Goal: Information Seeking & Learning: Learn about a topic

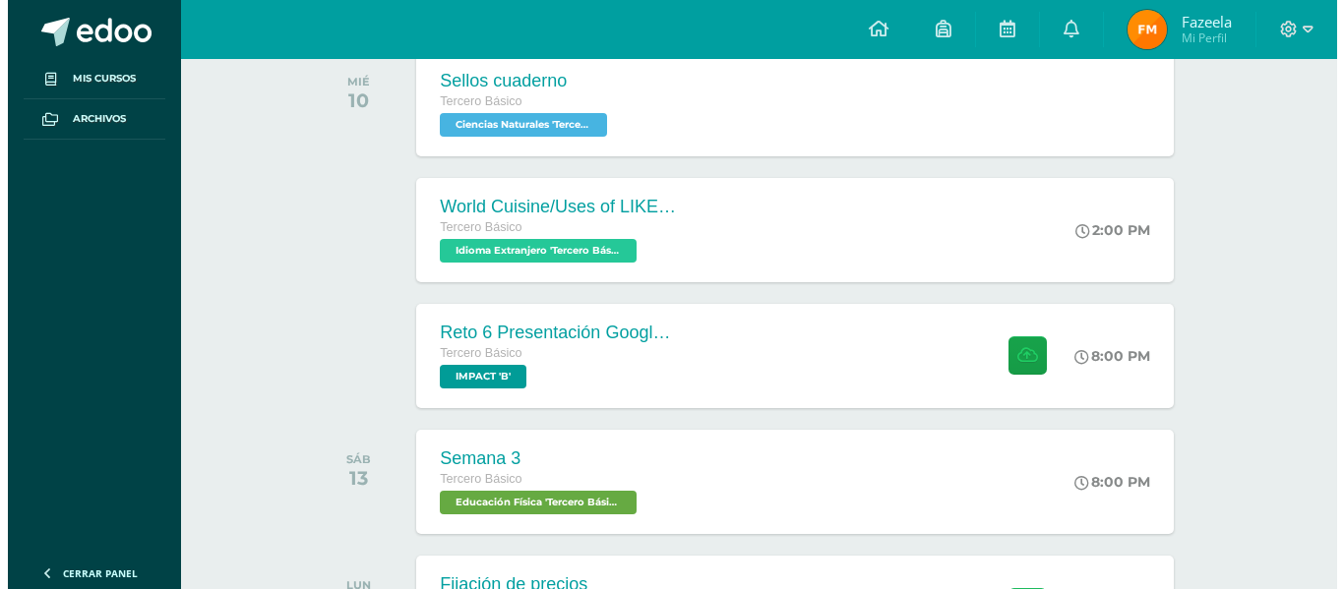
scroll to position [336, 0]
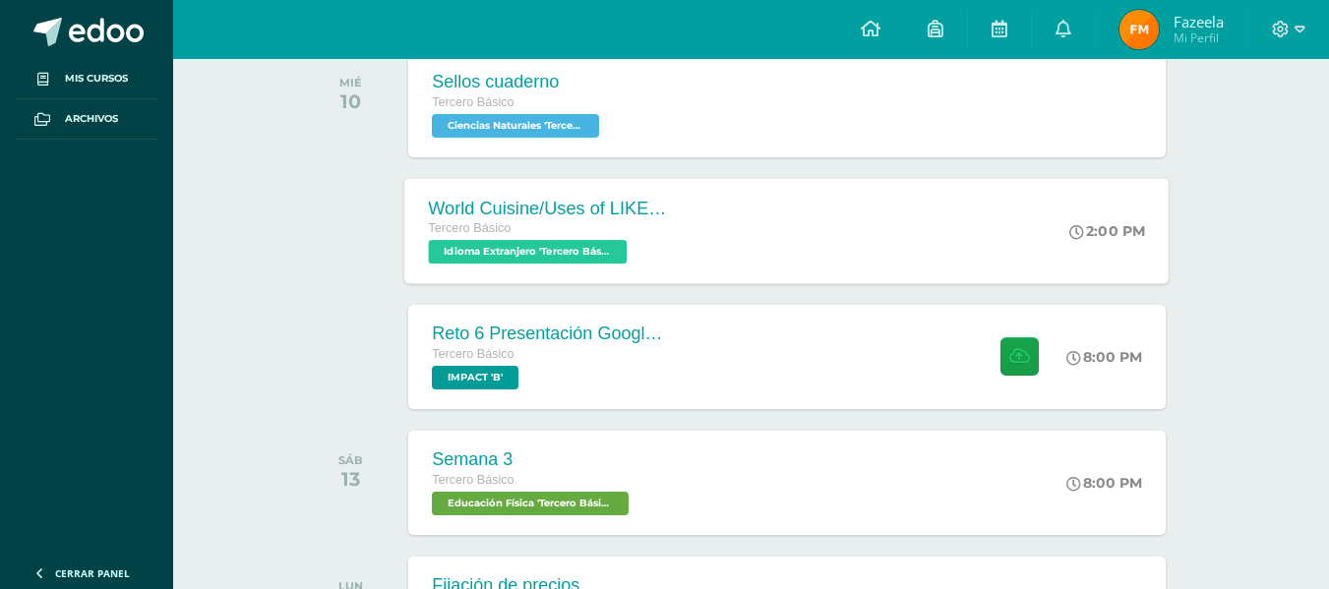
click at [683, 255] on div "World Cuisine/Uses of LIKE week 5 Tercero Básico Idioma Extranjero 'Tercero Bás…" at bounding box center [548, 230] width 286 height 105
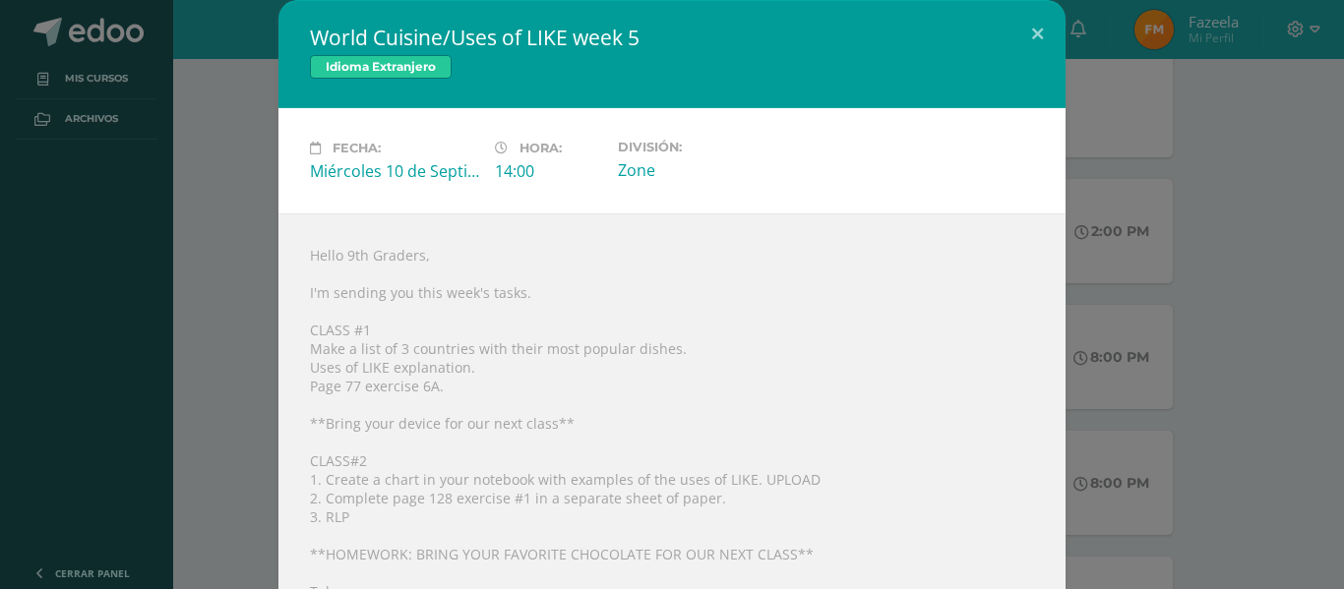
scroll to position [60, 0]
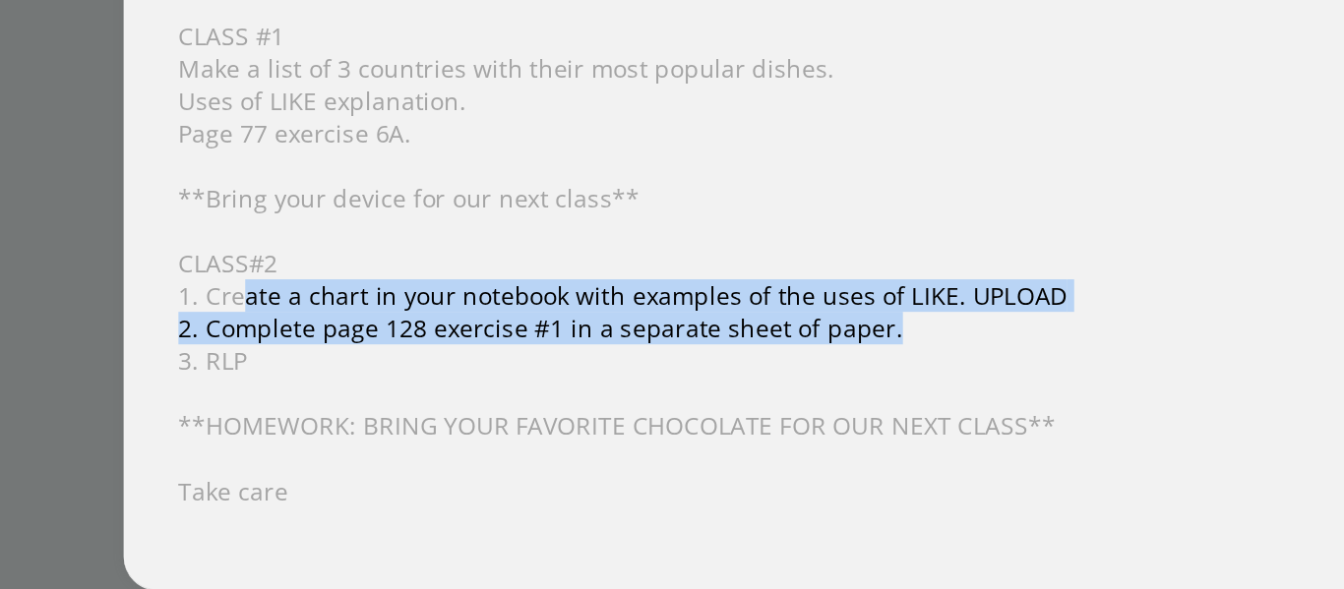
drag, startPoint x: 338, startPoint y: 417, endPoint x: 804, endPoint y: 443, distance: 467.1
click at [804, 443] on div "Hello 9th Graders, I'm sending you this week's tasks. CLASS #1 Make a list of 3…" at bounding box center [671, 372] width 787 height 436
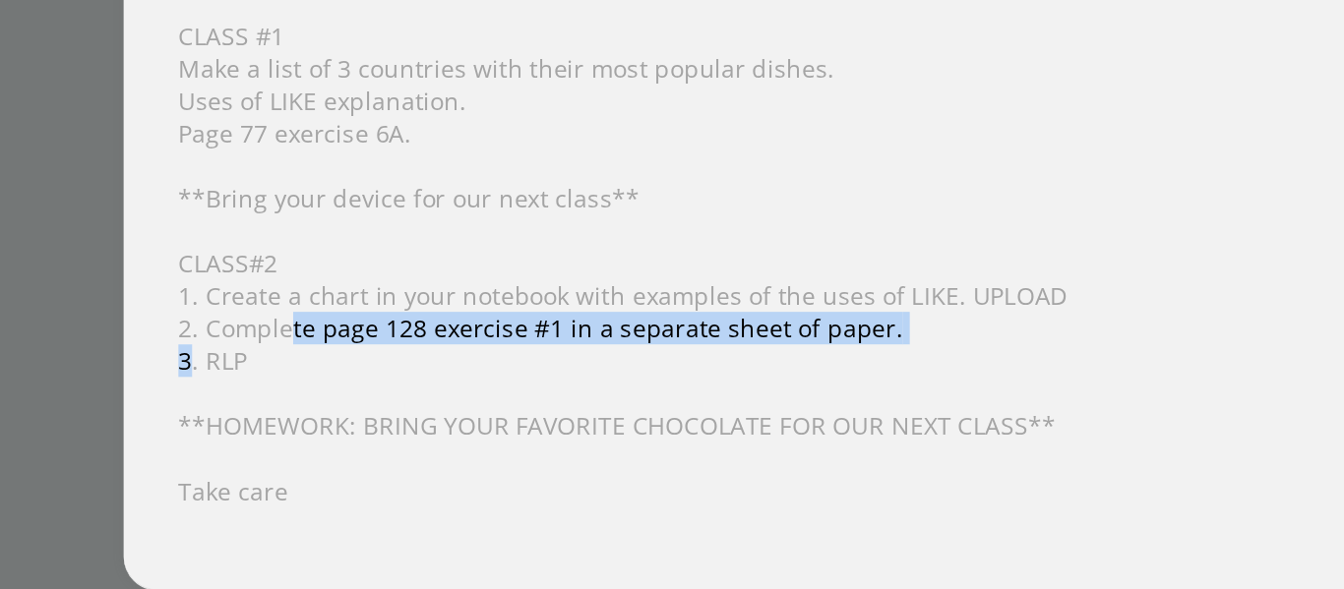
drag, startPoint x: 733, startPoint y: 454, endPoint x: 312, endPoint y: 454, distance: 421.1
click at [312, 454] on div "Hello 9th Graders, I'm sending you this week's tasks. CLASS #1 Make a list of 3…" at bounding box center [671, 372] width 787 height 436
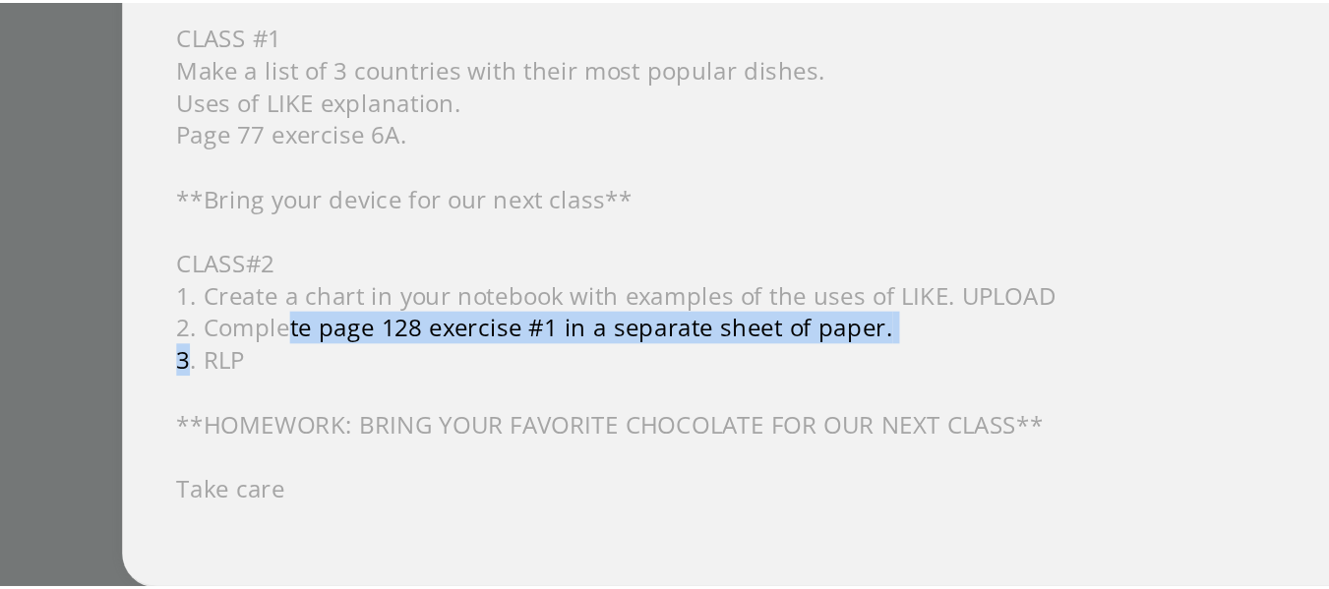
scroll to position [335, 0]
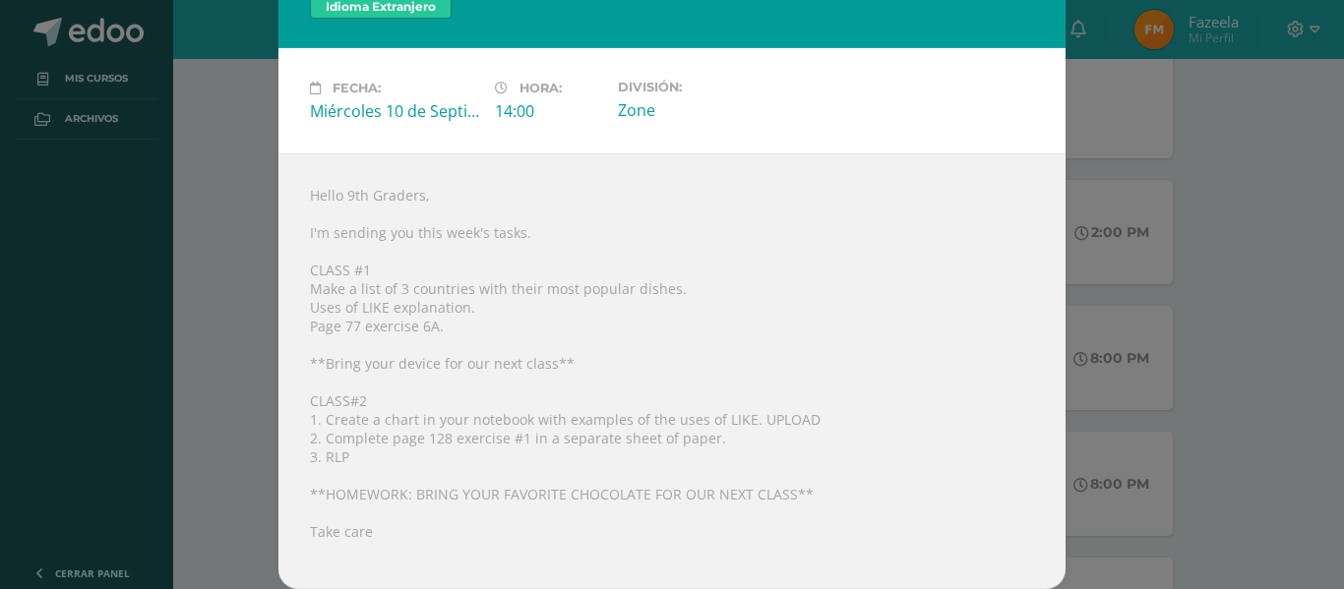
drag, startPoint x: 732, startPoint y: 367, endPoint x: 913, endPoint y: 205, distance: 243.2
click at [913, 205] on div "Hello 9th Graders, I'm sending you this week's tasks. CLASS #1 Make a list of 3…" at bounding box center [671, 372] width 787 height 436
click at [1187, 207] on div "World Cuisine/Uses of LIKE week 5 Idioma Extranjero Fecha: Miércoles 10 de Sept…" at bounding box center [672, 264] width 1328 height 649
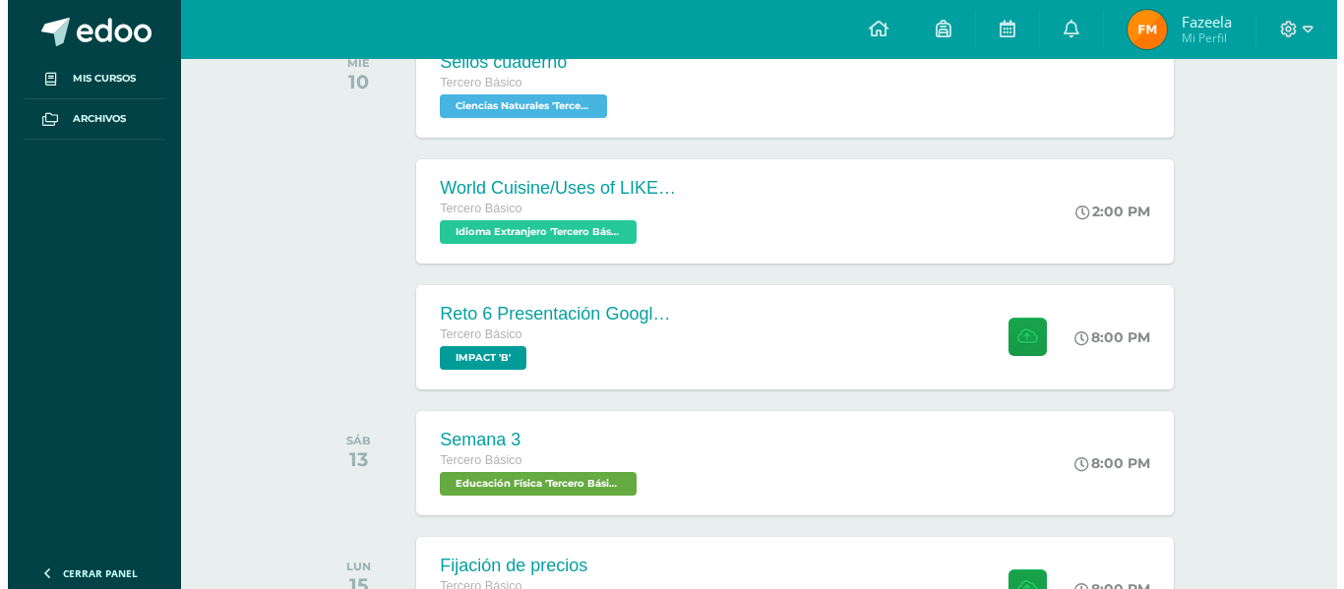
scroll to position [356, 0]
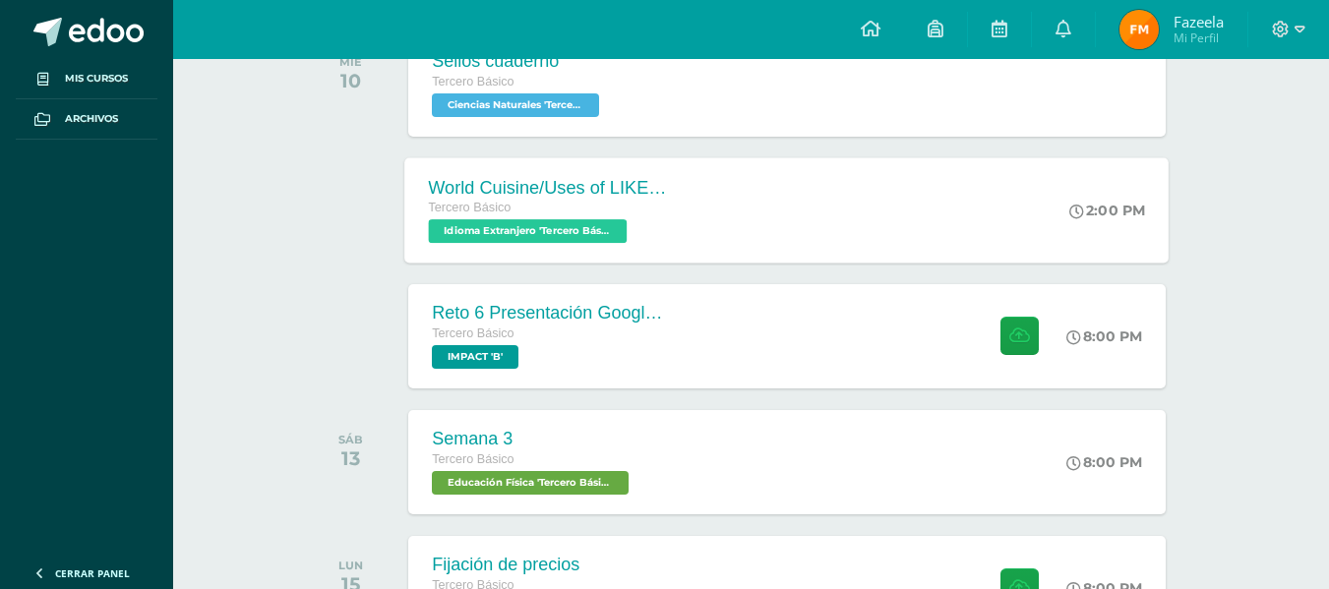
click at [608, 178] on div "World Cuisine/Uses of LIKE week 5" at bounding box center [548, 187] width 238 height 21
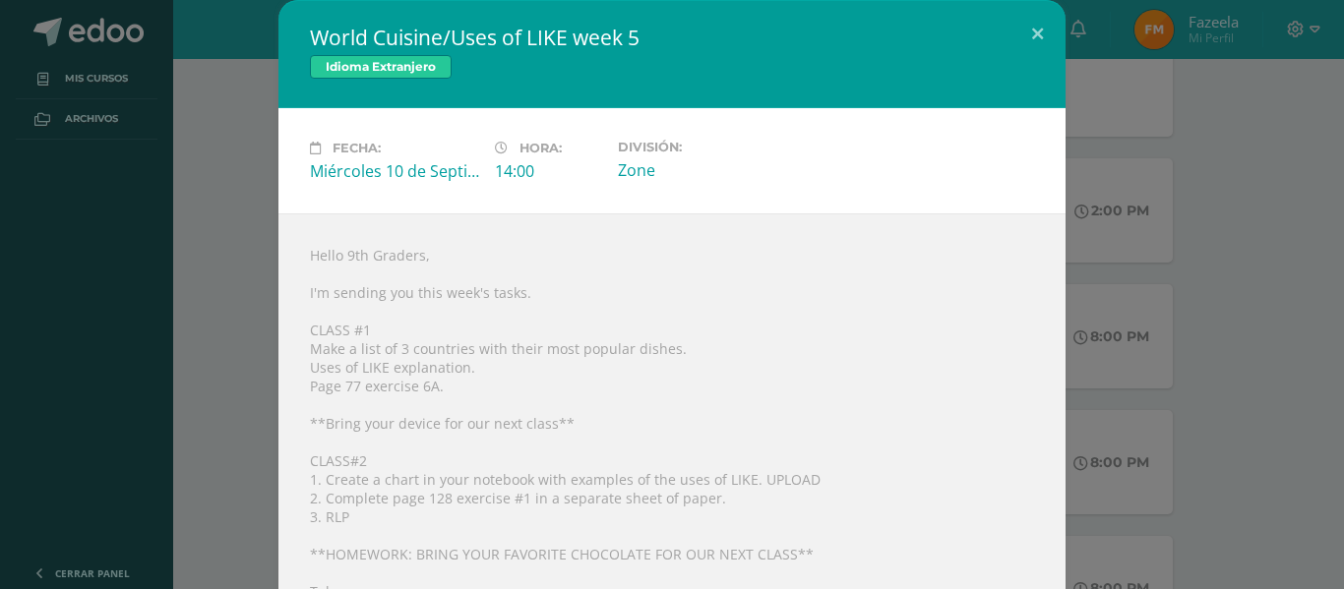
scroll to position [60, 0]
